Goal: Navigation & Orientation: Find specific page/section

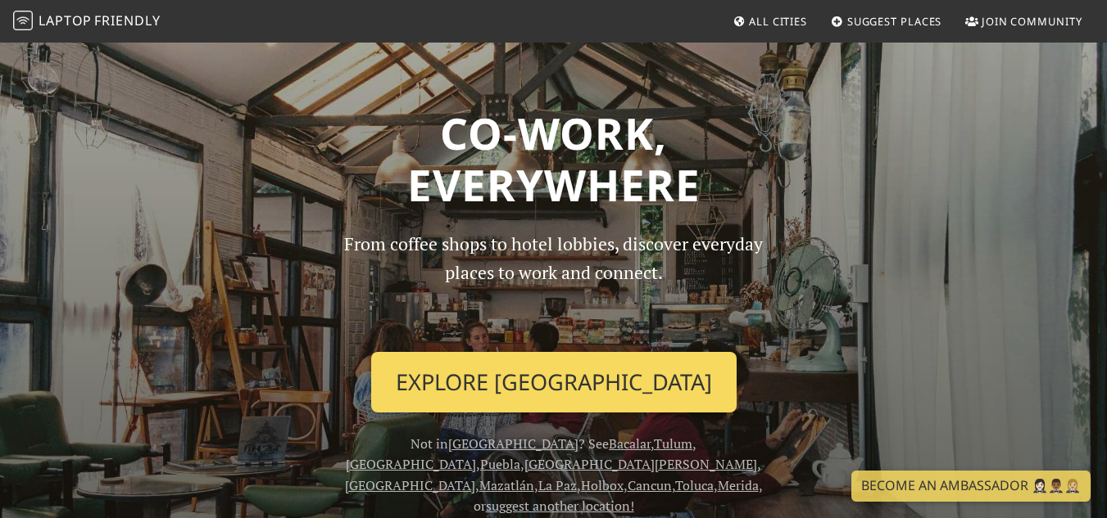
click at [499, 387] on link "Explore Mexico City" at bounding box center [553, 382] width 365 height 61
